Goal: Information Seeking & Learning: Understand process/instructions

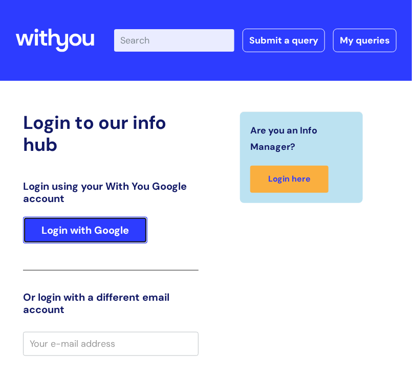
click at [69, 227] on link "Login with Google" at bounding box center [85, 230] width 124 height 27
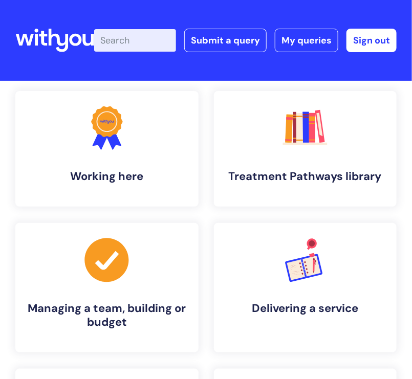
click at [146, 36] on input "Enter your search term here..." at bounding box center [135, 40] width 82 height 22
type input "my journey plan"
click button "Search" at bounding box center [0, 0] width 0 height 0
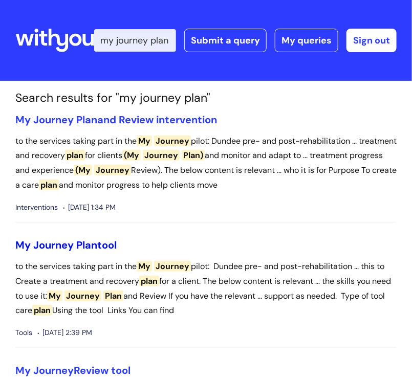
click at [44, 239] on span "Journey" at bounding box center [53, 244] width 40 height 13
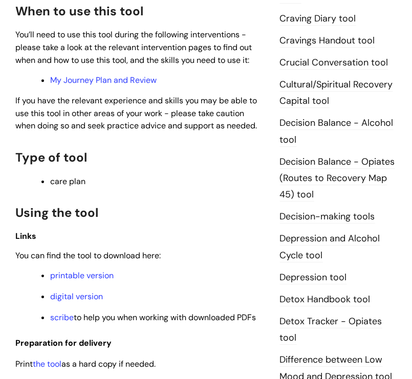
scroll to position [599, 0]
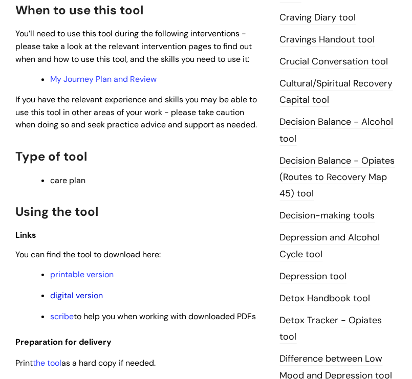
click at [90, 294] on link "digital version" at bounding box center [76, 295] width 53 height 11
